Goal: Information Seeking & Learning: Check status

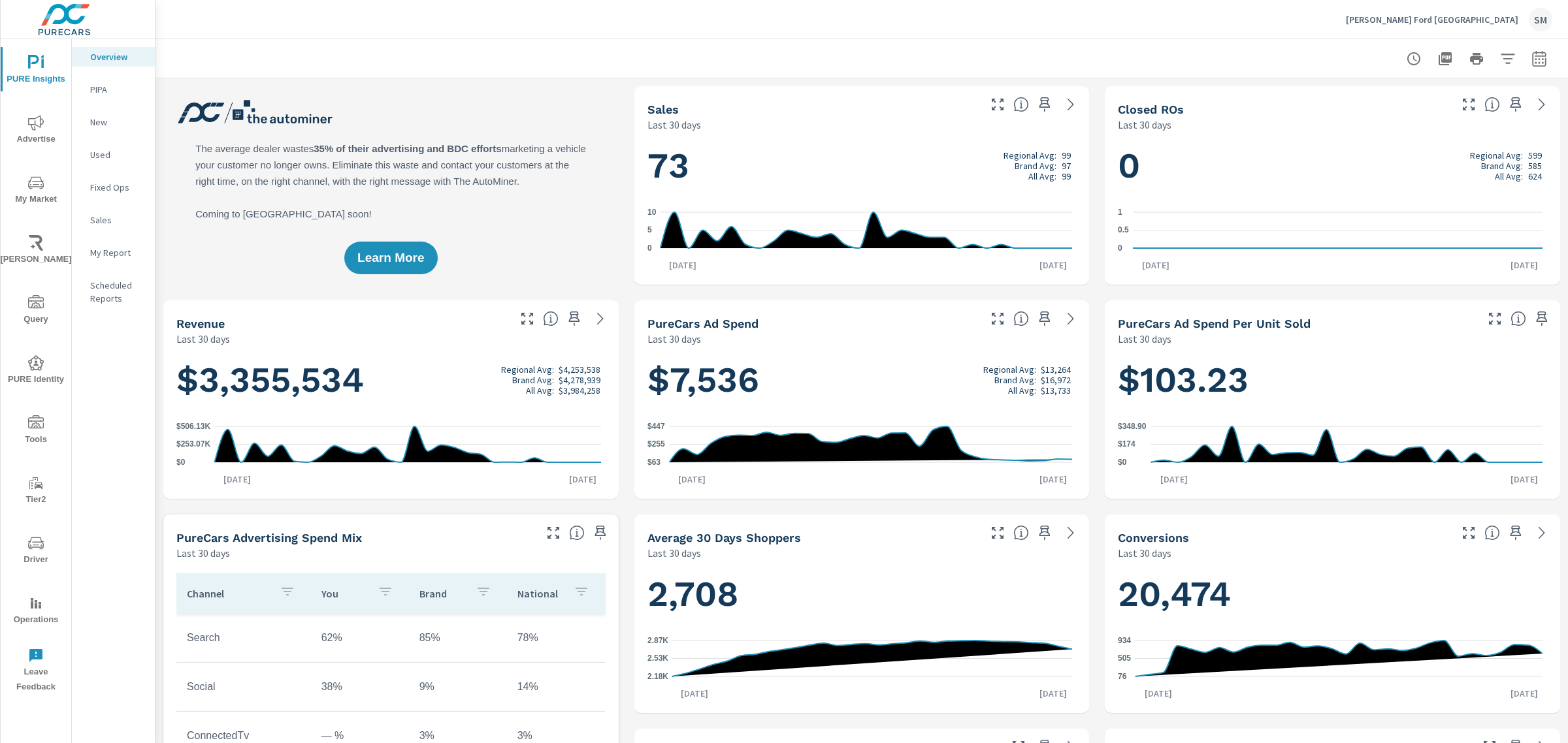
click at [30, 116] on icon "nav menu" at bounding box center [36, 122] width 16 height 16
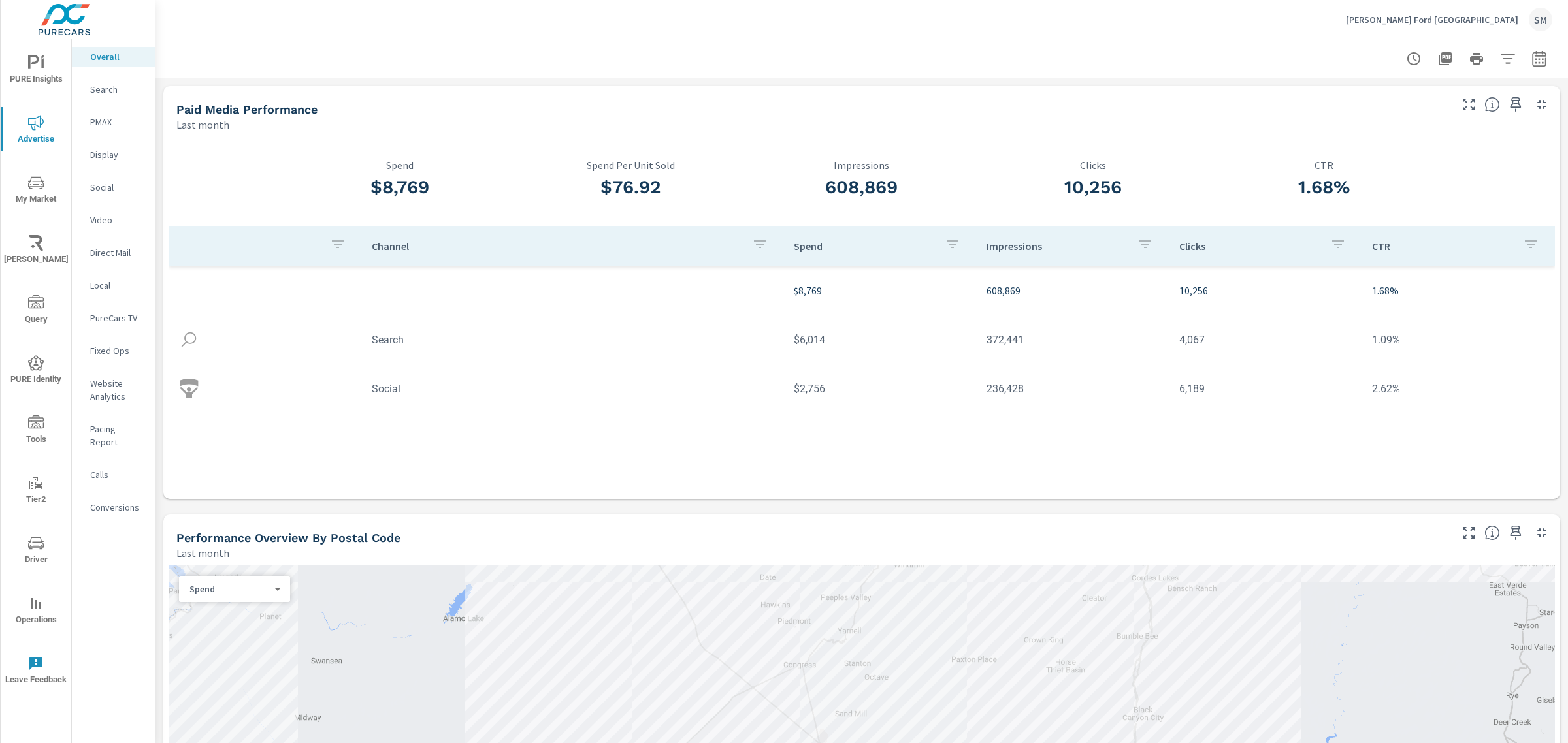
click at [92, 100] on nav "Overall Search PMAX Display Social Video Direct Mail Local PureCars TV Fixed Op…" at bounding box center [113, 287] width 83 height 496
click at [93, 97] on div "Search" at bounding box center [113, 89] width 83 height 20
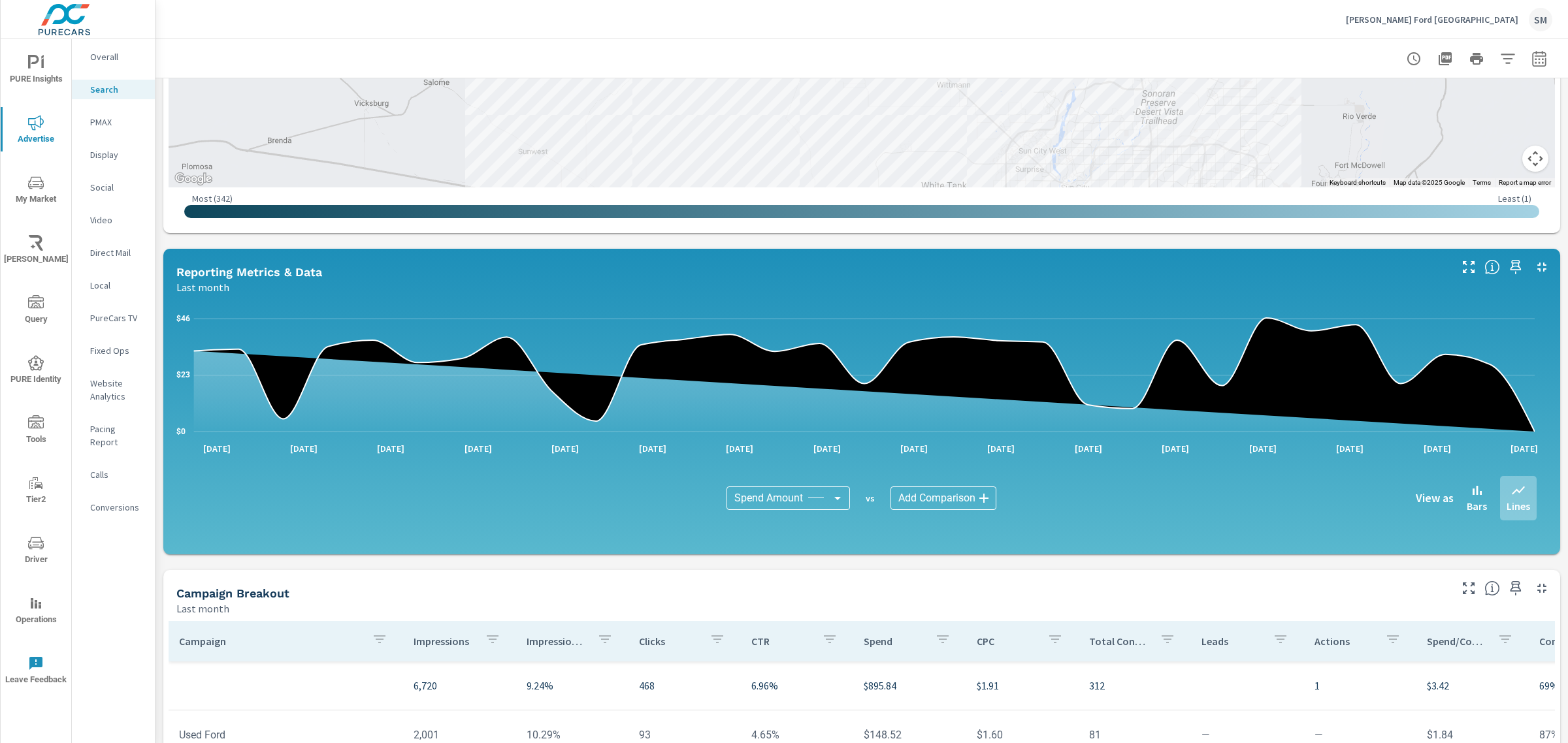
scroll to position [727, 0]
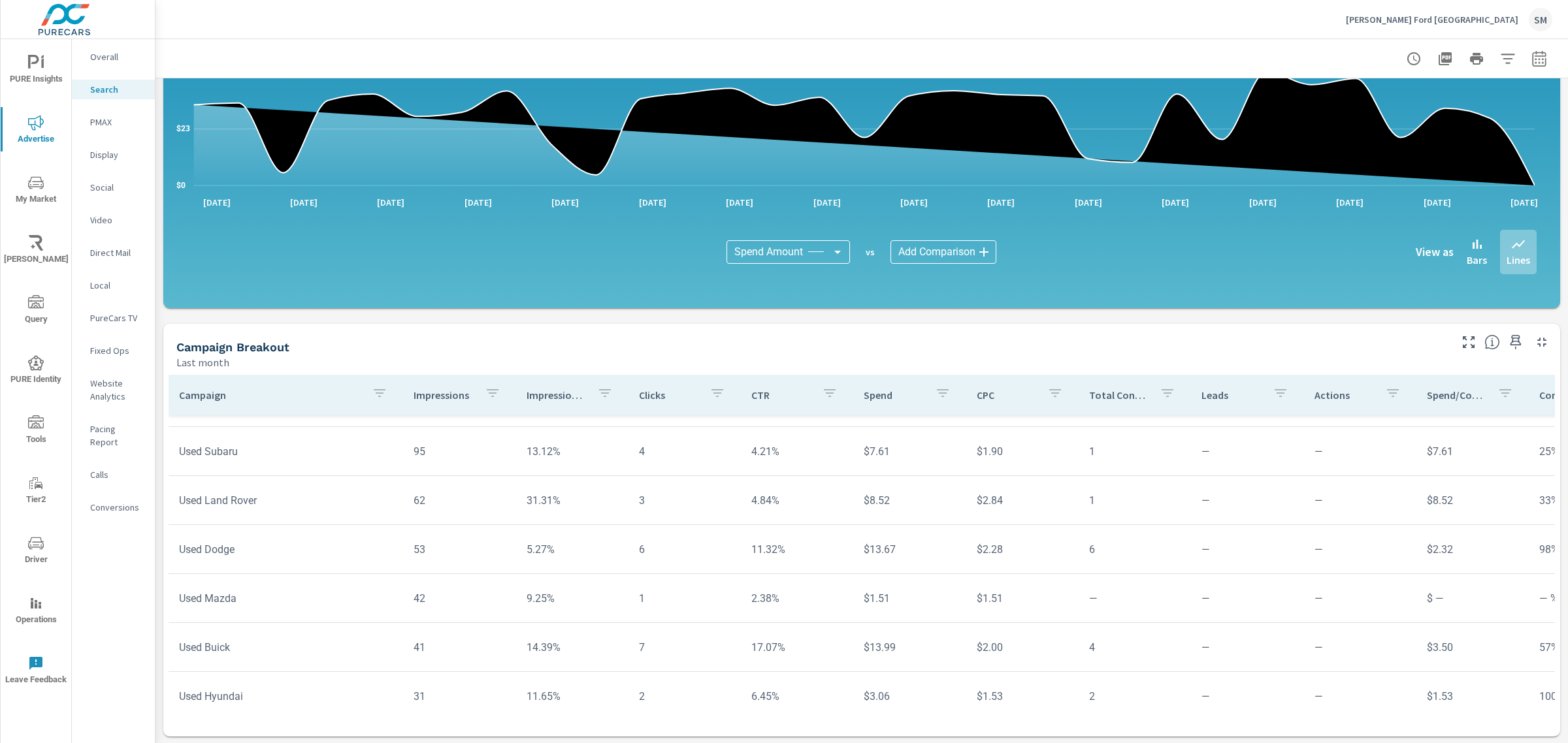
scroll to position [580, 0]
click at [1501, 59] on icon "button" at bounding box center [1507, 58] width 13 height 9
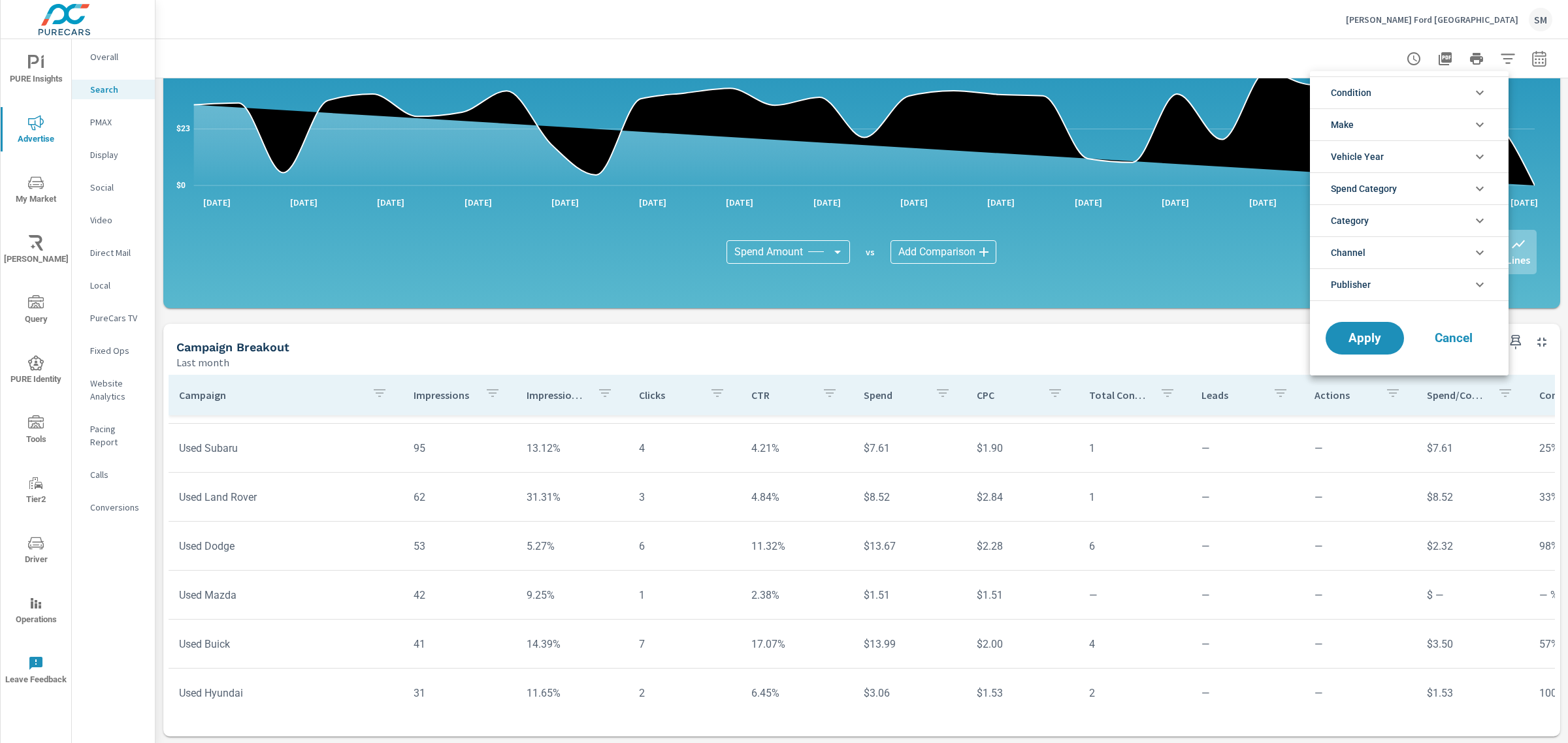
click at [1395, 214] on li "Category" at bounding box center [1409, 220] width 198 height 32
click at [1387, 287] on li "Channel" at bounding box center [1409, 282] width 198 height 32
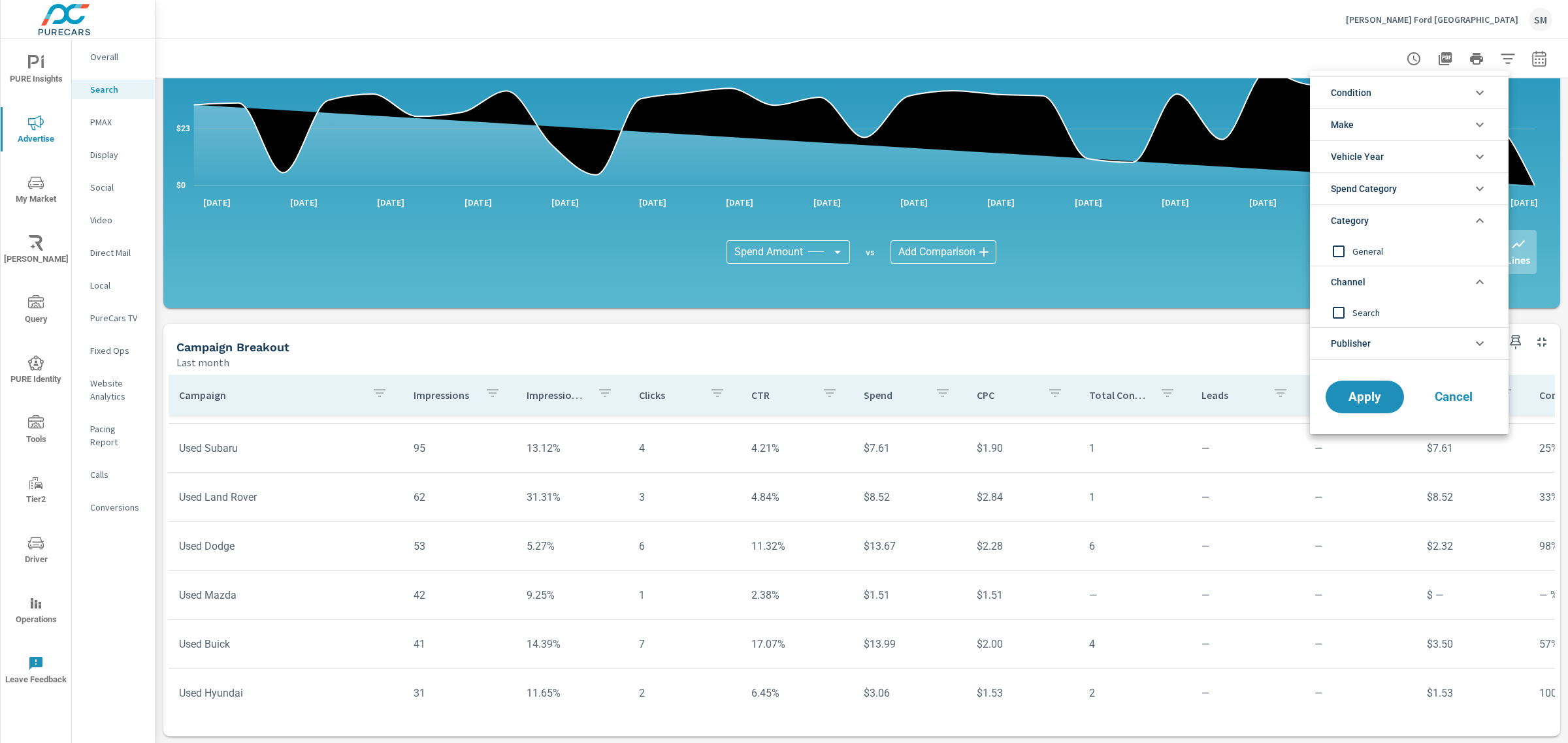
click at [1385, 358] on li "Publisher" at bounding box center [1409, 344] width 198 height 32
click at [1362, 382] on span "Google Search" at bounding box center [1424, 375] width 143 height 16
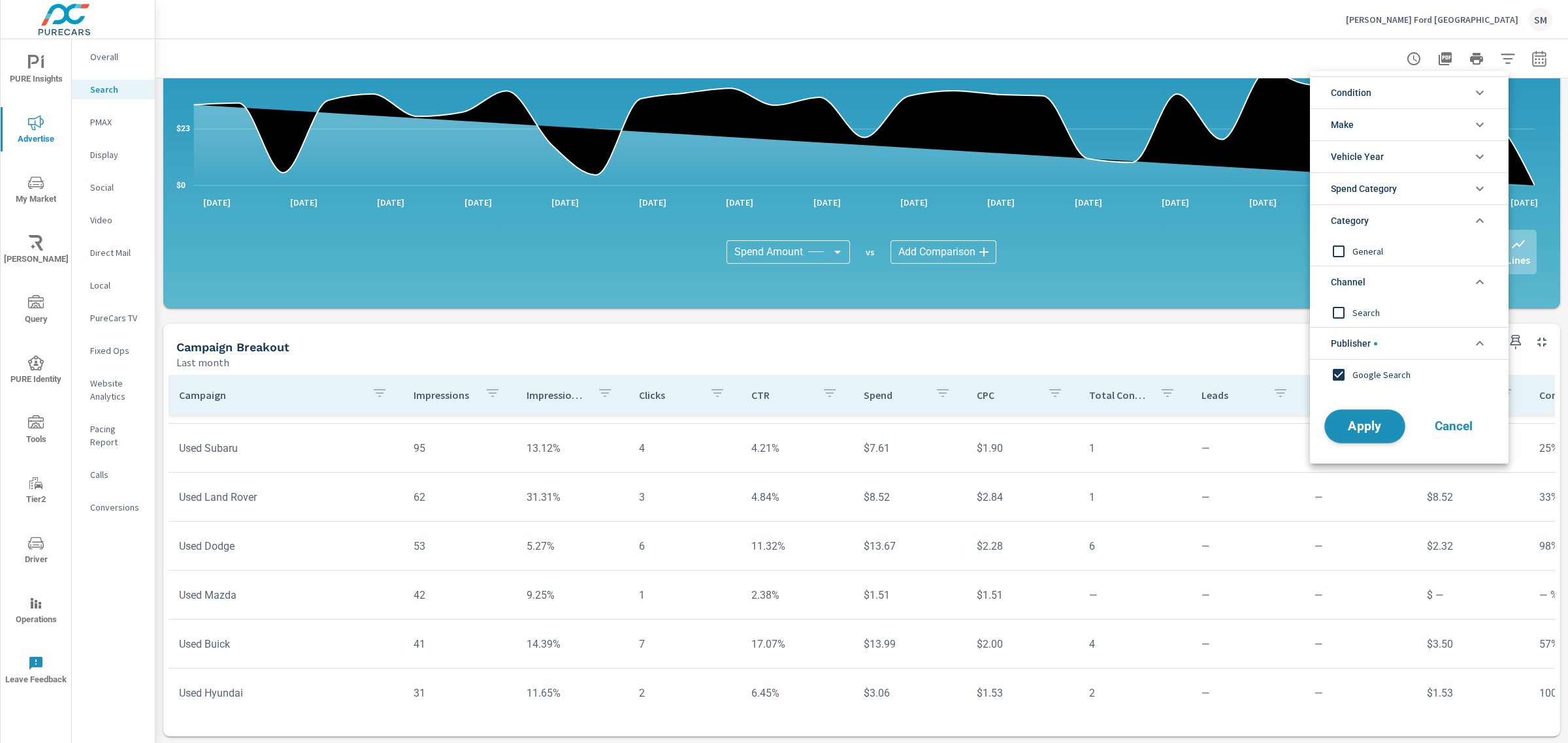
click at [1359, 428] on span "Apply" at bounding box center [1365, 426] width 53 height 12
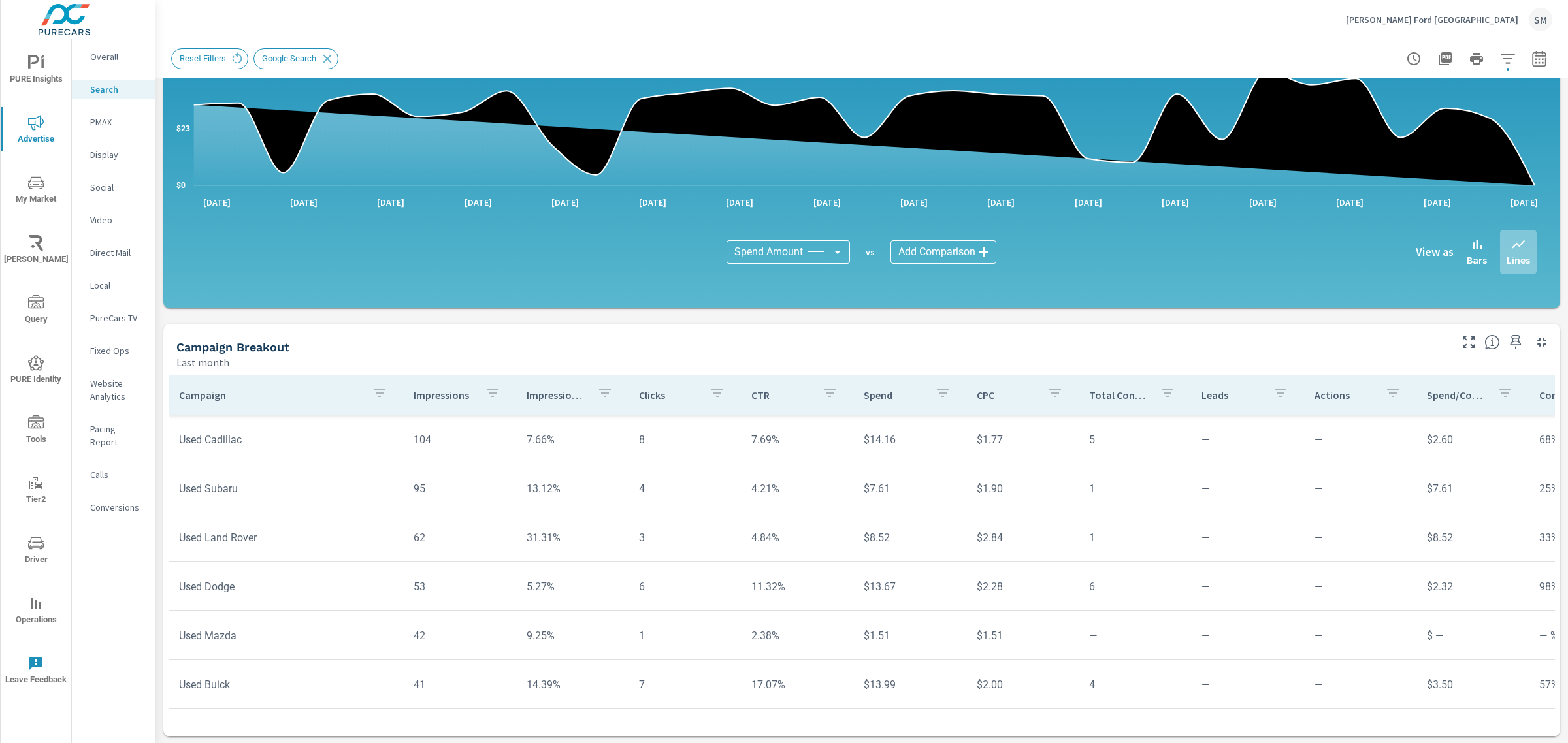
scroll to position [726, 0]
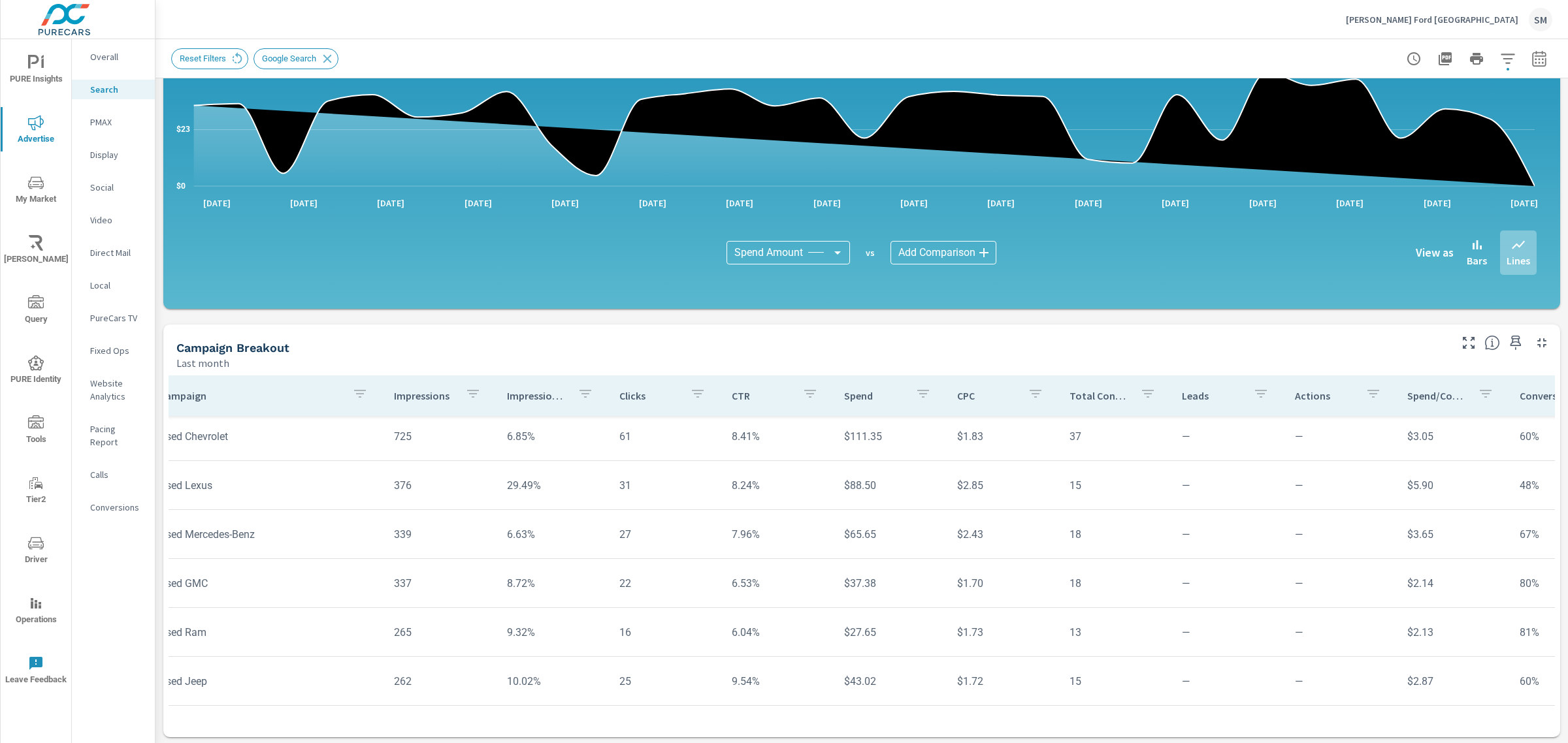
scroll to position [133, 24]
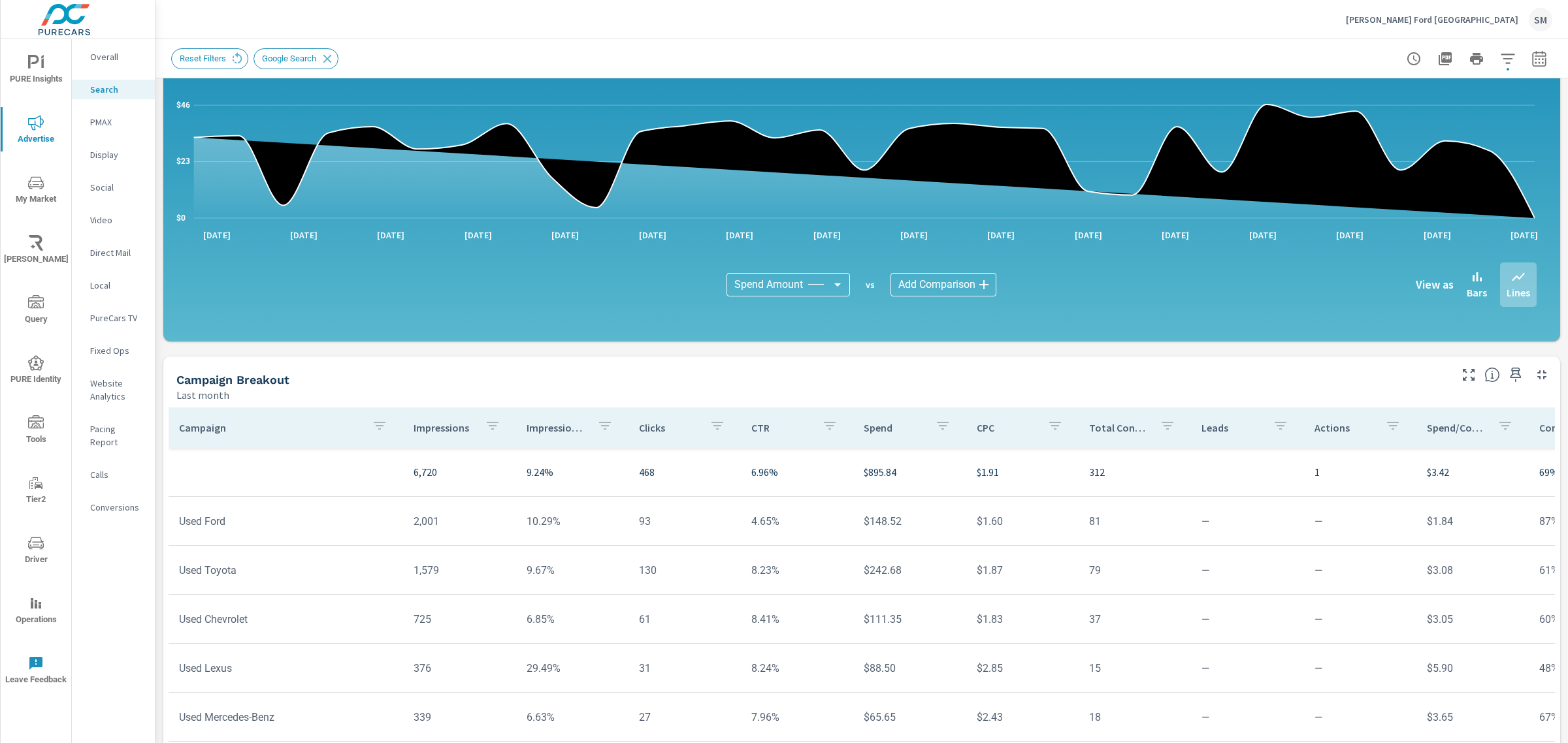
scroll to position [727, 0]
